Goal: Task Accomplishment & Management: Complete application form

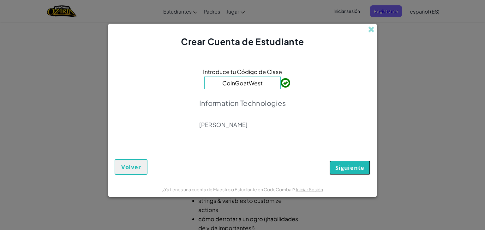
click at [364, 167] on button "Siguiente" at bounding box center [349, 168] width 41 height 15
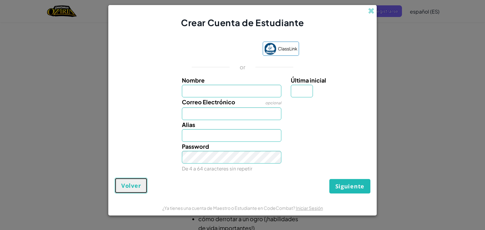
click at [119, 187] on button "Volver" at bounding box center [131, 186] width 33 height 16
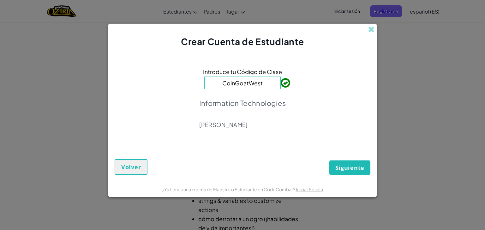
click at [378, 43] on div "Crear Cuenta de Estudiante Introduce tu Código de Clase CoinGoatWest Informatio…" at bounding box center [242, 115] width 485 height 230
click at [369, 27] on span at bounding box center [371, 29] width 7 height 7
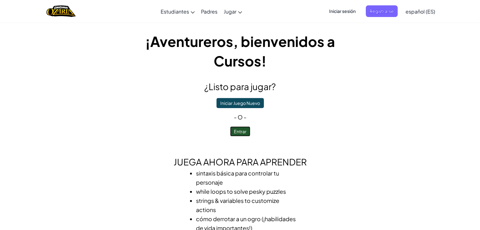
click at [239, 129] on button "Entrar" at bounding box center [240, 132] width 20 height 10
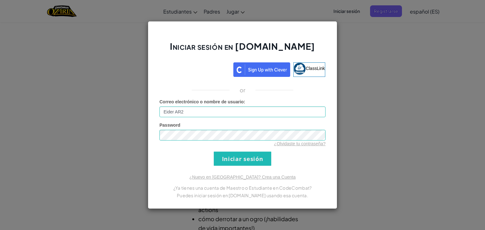
type input "Eider AR"
click at [242, 159] on input "Iniciar sesión" at bounding box center [242, 159] width 57 height 14
